Goal: Task Accomplishment & Management: Use online tool/utility

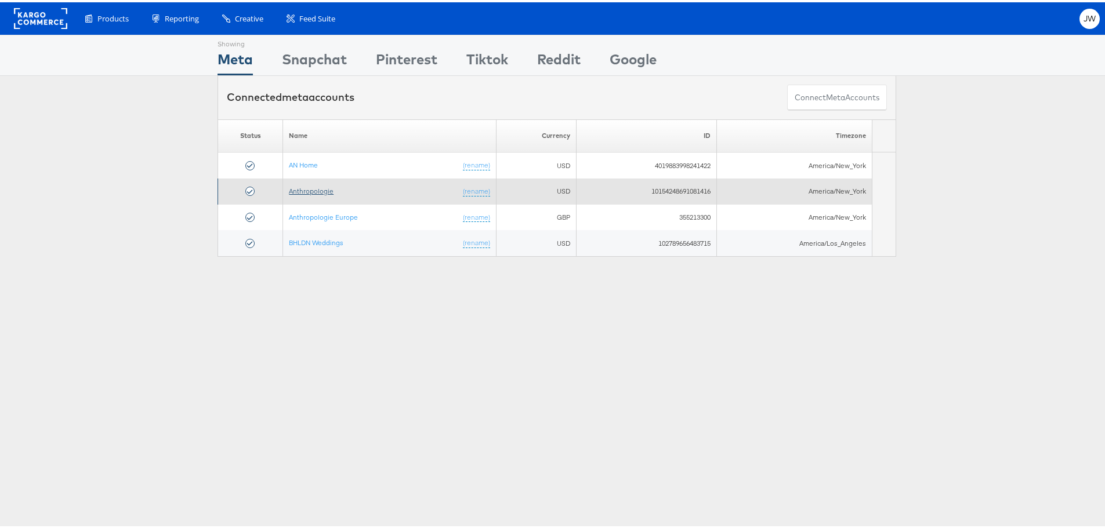
click at [290, 185] on link "Anthropologie" at bounding box center [311, 188] width 45 height 9
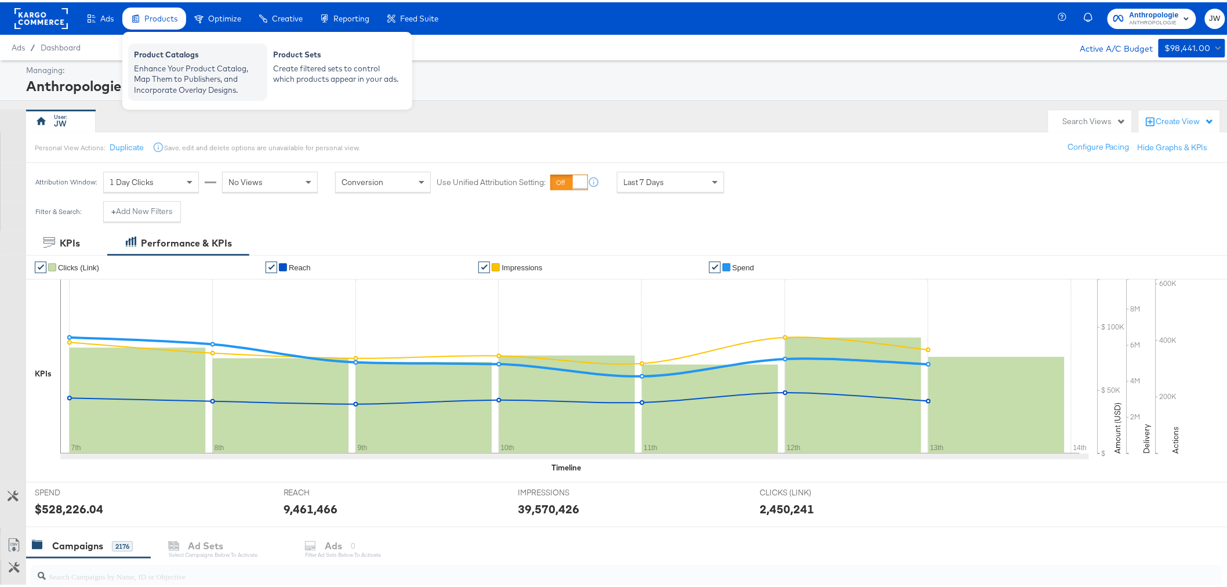
click at [169, 59] on div "Product Catalogs" at bounding box center [198, 54] width 128 height 14
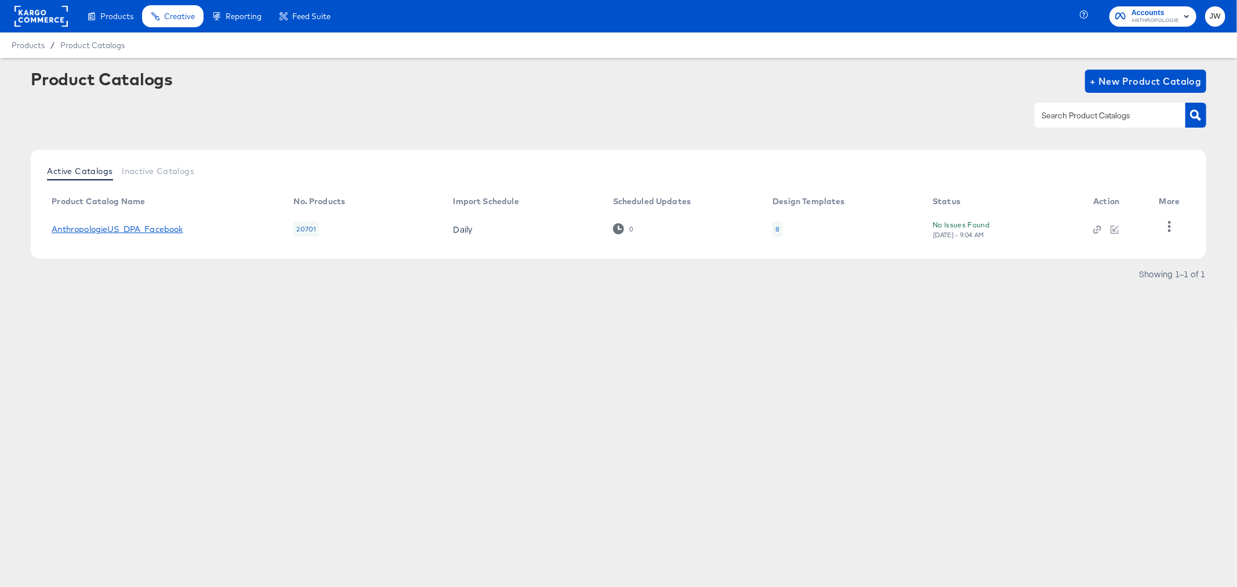
click at [159, 230] on link "AnthropologieUS_DPA_Facebook" at bounding box center [117, 228] width 131 height 9
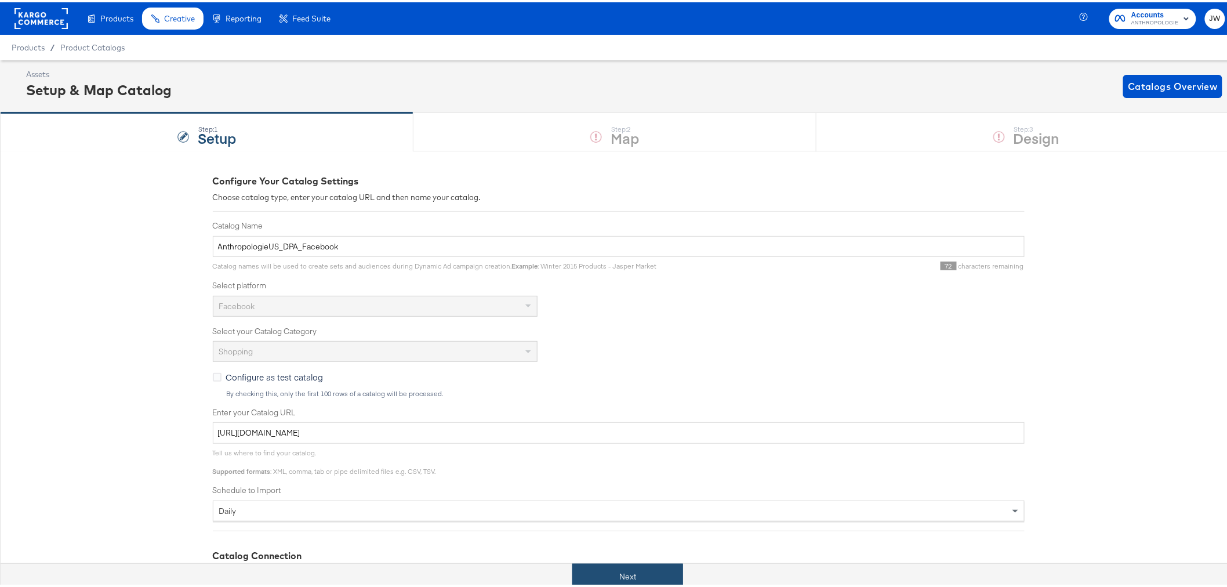
click at [640, 568] on button "Next" at bounding box center [627, 574] width 111 height 26
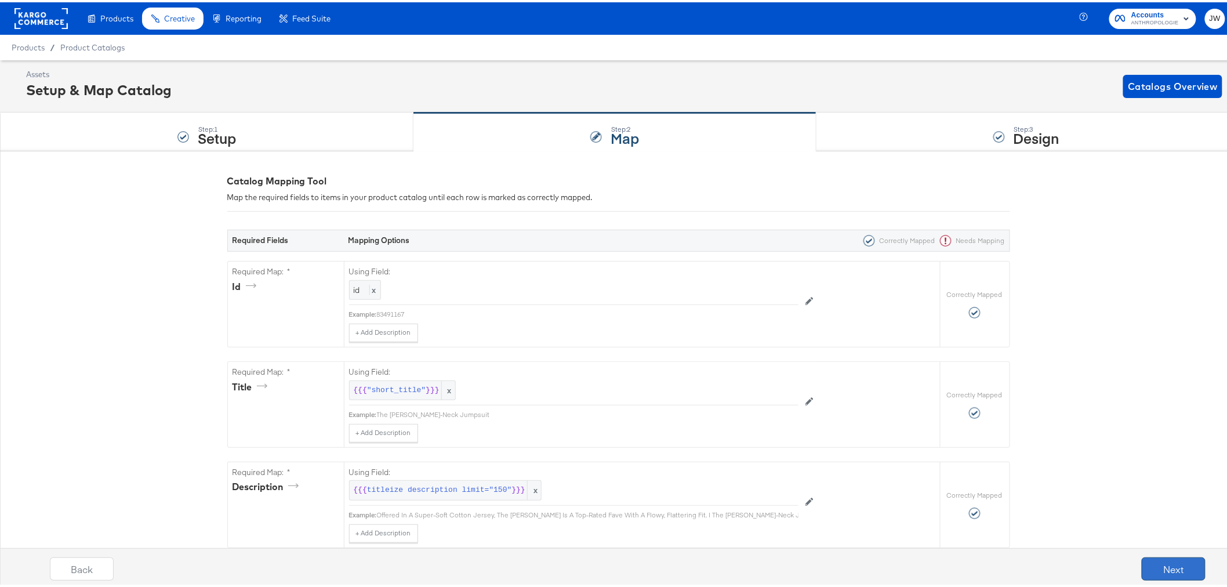
click at [1164, 555] on button "Next" at bounding box center [1174, 566] width 64 height 23
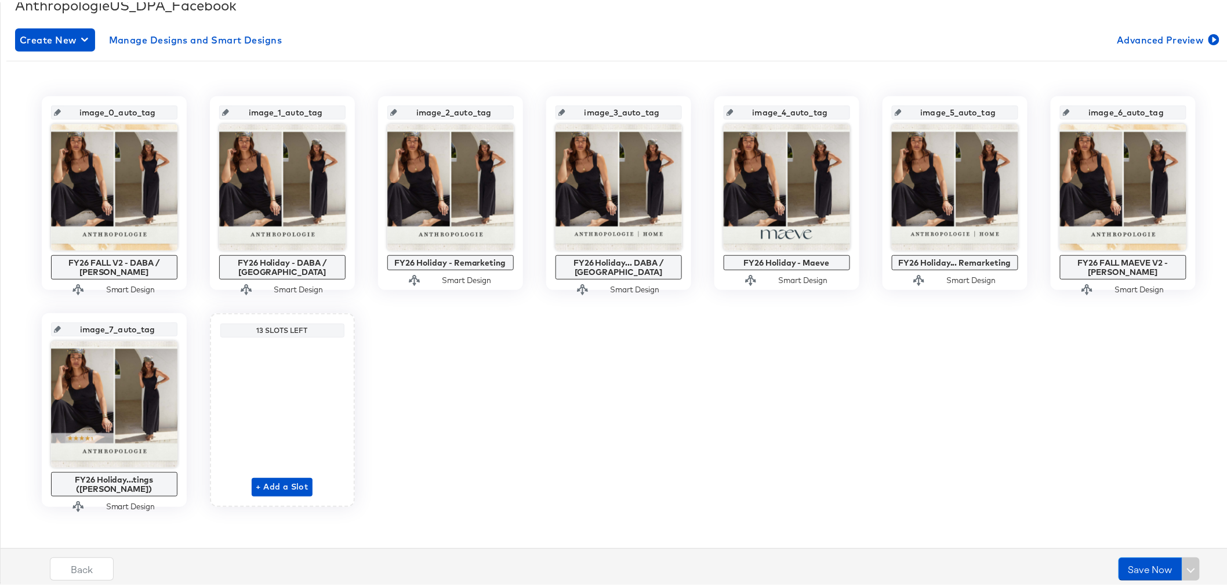
scroll to position [183, 0]
